Goal: Information Seeking & Learning: Learn about a topic

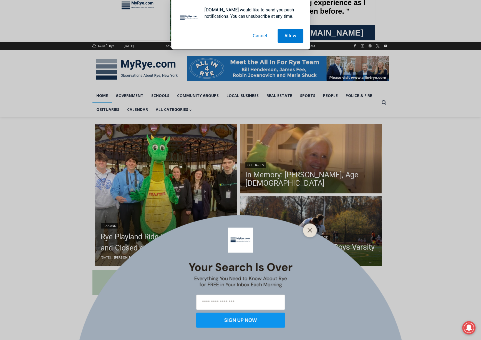
drag, startPoint x: 428, startPoint y: 192, endPoint x: 425, endPoint y: 218, distance: 25.7
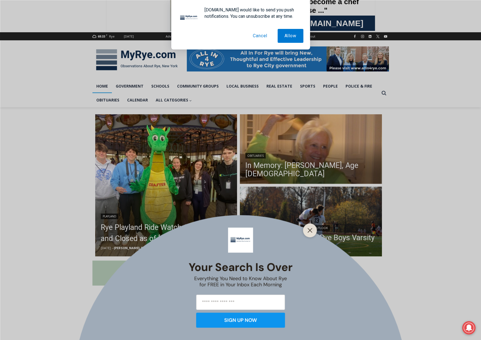
click at [332, 167] on div "Your Search is Over Everything You Need to Know About Rye for FREE in Your Inbo…" at bounding box center [240, 170] width 481 height 340
click at [308, 229] on icon "Close" at bounding box center [310, 229] width 5 height 5
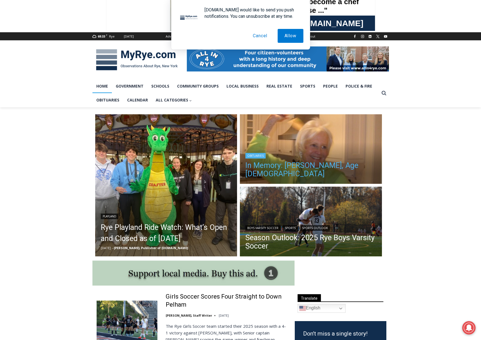
click at [298, 168] on link "In Memory: [PERSON_NAME], Age [DEMOGRAPHIC_DATA]" at bounding box center [310, 169] width 131 height 17
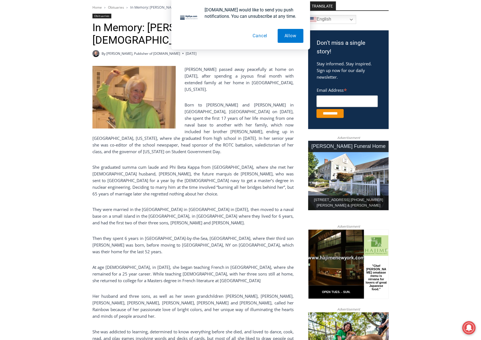
scroll to position [154, 0]
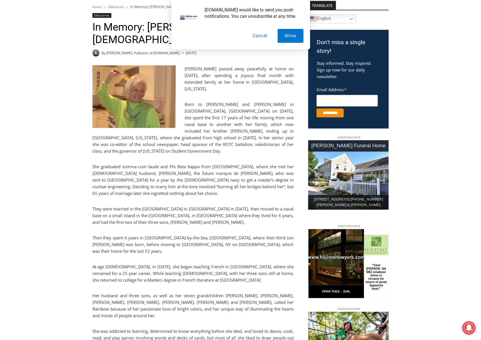
drag, startPoint x: 244, startPoint y: 177, endPoint x: 245, endPoint y: 185, distance: 7.3
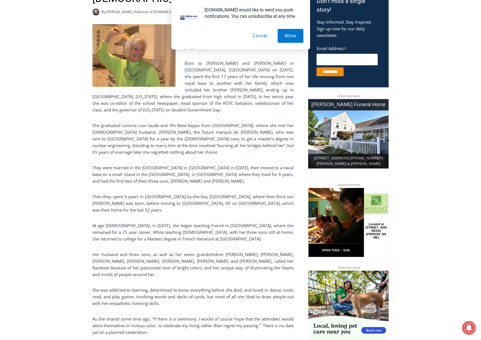
drag, startPoint x: 245, startPoint y: 184, endPoint x: 243, endPoint y: 196, distance: 12.2
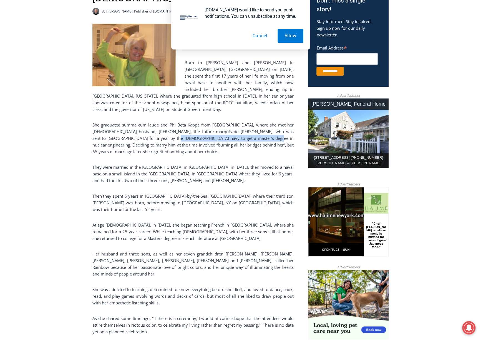
drag, startPoint x: 257, startPoint y: 119, endPoint x: 155, endPoint y: 118, distance: 101.3
click at [155, 121] on p "She graduated summa cum laude and Phi Beta Kappa from UC Berkeley, where she me…" at bounding box center [192, 137] width 201 height 33
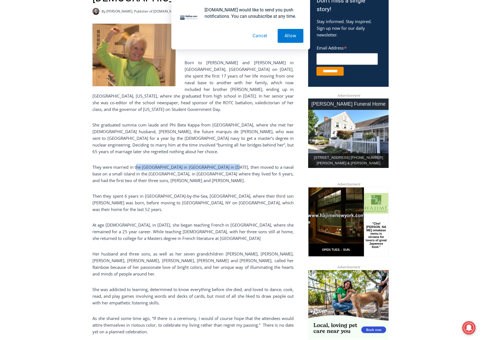
drag, startPoint x: 137, startPoint y: 147, endPoint x: 232, endPoint y: 148, distance: 94.7
click at [232, 164] on p "They were married in the Invalides Cathedral in Paris in 1960, then moved to a …" at bounding box center [192, 174] width 201 height 20
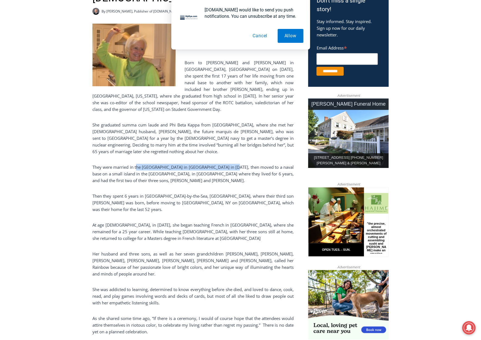
click at [232, 164] on p "They were married in the Invalides Cathedral in Paris in 1960, then moved to a …" at bounding box center [192, 174] width 201 height 20
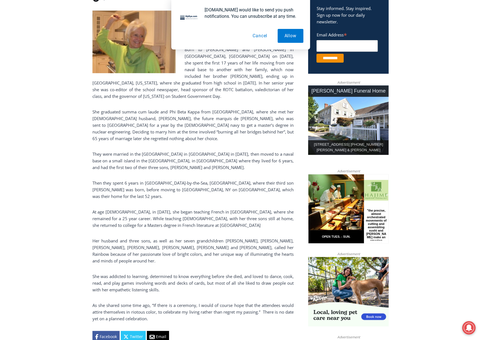
drag, startPoint x: 232, startPoint y: 148, endPoint x: 229, endPoint y: 160, distance: 12.3
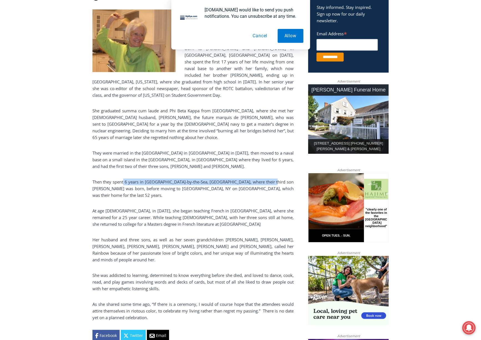
drag, startPoint x: 277, startPoint y: 163, endPoint x: 124, endPoint y: 160, distance: 152.7
click at [124, 178] on p "Then they spent 6 years in Manchester-by-the-Sea, MA, where their third son Ale…" at bounding box center [192, 188] width 201 height 20
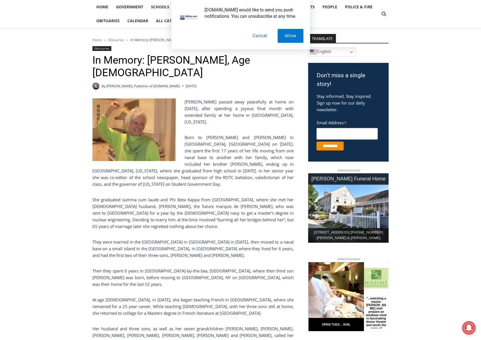
drag, startPoint x: 247, startPoint y: 184, endPoint x: 249, endPoint y: 156, distance: 27.9
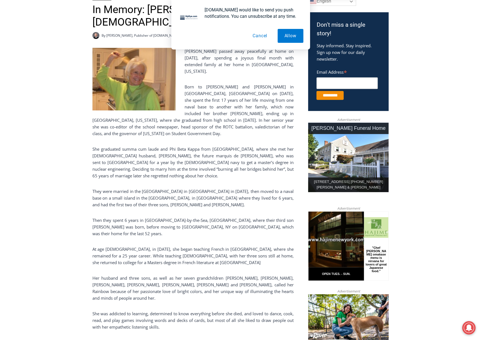
drag, startPoint x: 249, startPoint y: 156, endPoint x: 247, endPoint y: 181, distance: 25.1
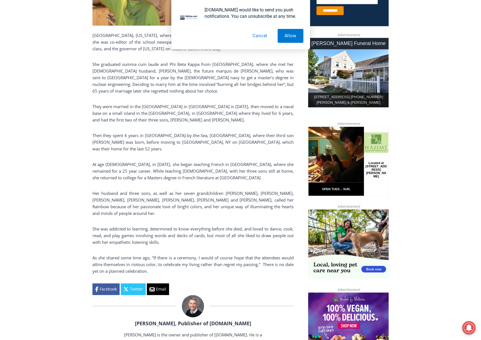
scroll to position [259, 0]
